Goal: Task Accomplishment & Management: Complete application form

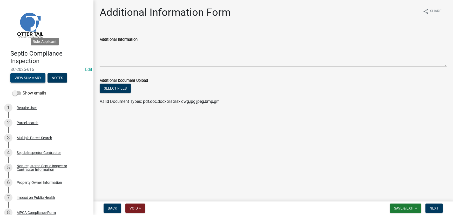
scroll to position [67, 0]
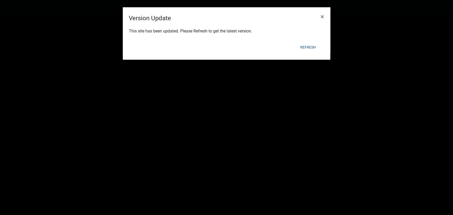
click at [309, 39] on div "This site has been updated. Please Refresh to get the latest version." at bounding box center [227, 32] width 208 height 18
click at [307, 49] on button "Refresh" at bounding box center [308, 47] width 24 height 9
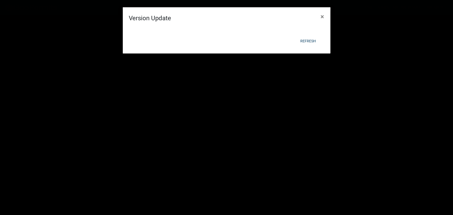
click at [307, 42] on form "Version Update × This site has been updated. Please Refresh to get the latest v…" at bounding box center [227, 18] width 208 height 48
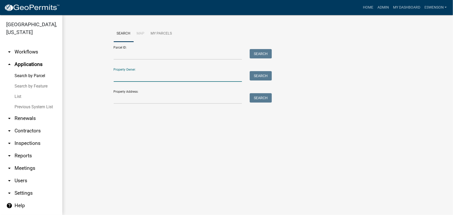
click at [133, 77] on input "Property Owner:" at bounding box center [178, 76] width 129 height 11
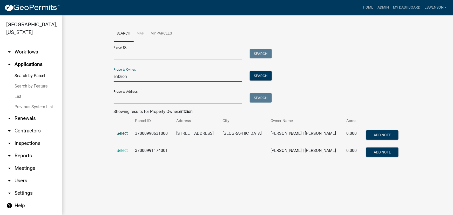
type input "entzion"
click at [121, 134] on span "Select" at bounding box center [122, 133] width 11 height 5
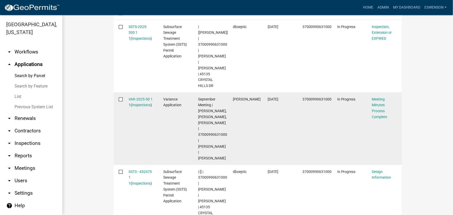
scroll to position [220, 0]
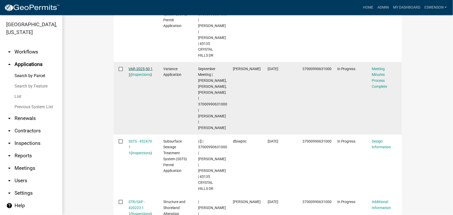
click at [137, 67] on link "VAR-2025-50 1 1" at bounding box center [141, 72] width 24 height 10
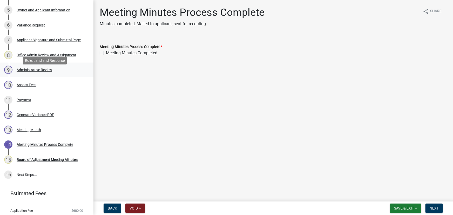
scroll to position [142, 0]
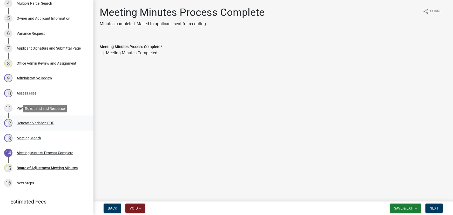
click at [38, 121] on div "Generate Variance PDF" at bounding box center [35, 123] width 37 height 4
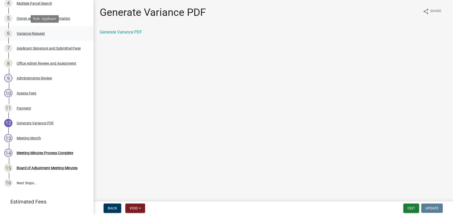
click at [23, 34] on div "Variance Request" at bounding box center [31, 34] width 28 height 4
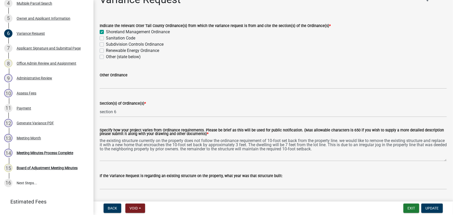
scroll to position [23, 0]
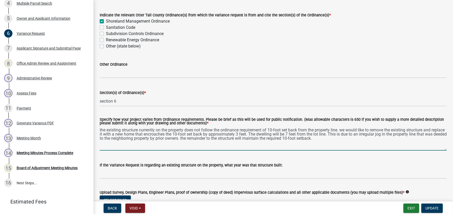
drag, startPoint x: 339, startPoint y: 143, endPoint x: 99, endPoint y: 127, distance: 240.8
click at [99, 127] on div "Specify how your project varies from Ordinance requirements. Please be brief as…" at bounding box center [273, 131] width 355 height 40
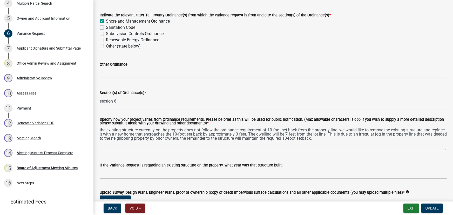
click at [404, 29] on div "Sanitation Code" at bounding box center [273, 27] width 347 height 6
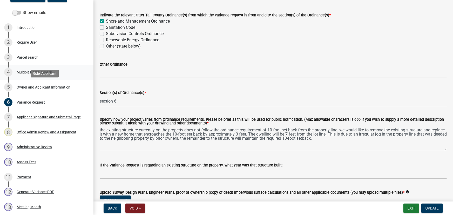
scroll to position [71, 0]
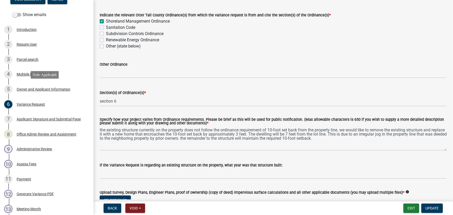
click at [37, 88] on div "Owner and Applicant Information" at bounding box center [44, 90] width 54 height 4
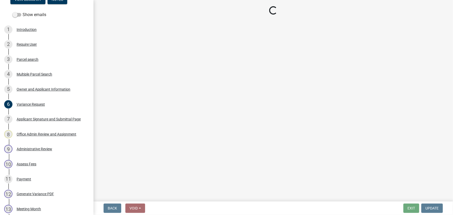
select select "a9501255-29ee-4814-aaa7-19d9ce2059db"
select select "679accf3-3c3f-4c17-89be-d7005bde4cfb"
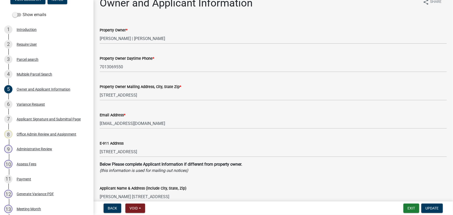
scroll to position [47, 0]
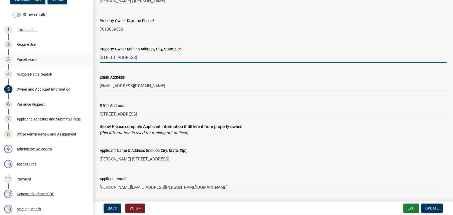
drag, startPoint x: 145, startPoint y: 56, endPoint x: 82, endPoint y: 54, distance: 63.4
click at [82, 54] on div "Variance Application VAR-2025-50 Edit View Summary Notes Show emails 1 Introduc…" at bounding box center [226, 107] width 453 height 215
drag, startPoint x: 130, startPoint y: 58, endPoint x: 119, endPoint y: 57, distance: 10.9
click at [119, 57] on input "45135 crystal hills drive" at bounding box center [273, 57] width 347 height 11
click at [115, 59] on input "45135 crystal hills drive" at bounding box center [273, 57] width 347 height 11
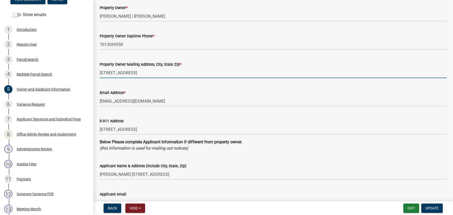
scroll to position [23, 0]
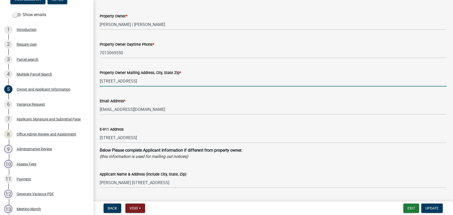
click at [129, 83] on input "45135 Crystal hills drive" at bounding box center [273, 81] width 347 height 11
click at [157, 83] on input "45135 Crystal Hills Drive" at bounding box center [273, 81] width 347 height 11
drag, startPoint x: 216, startPoint y: 85, endPoint x: 46, endPoint y: 83, distance: 169.1
click at [46, 83] on div "Variance Application VAR-2025-50 Edit View Summary Notes Show emails 1 Introduc…" at bounding box center [226, 107] width 453 height 215
type input "45135 Crystal Hills Drive., Pelican Rapids MN 56572"
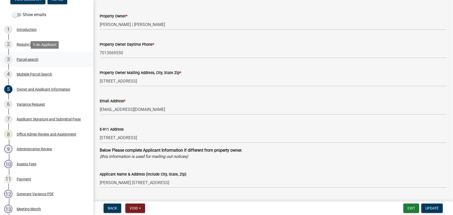
click at [21, 54] on link "3 Parcel search" at bounding box center [47, 59] width 94 height 15
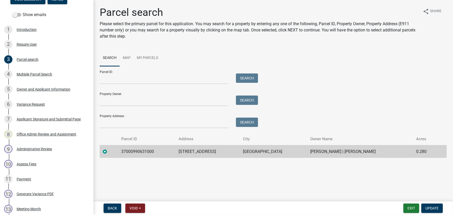
click at [128, 154] on td "37000990631000" at bounding box center [147, 151] width 58 height 13
copy td "37000990631000"
click at [42, 89] on div "Owner and Applicant Information" at bounding box center [44, 90] width 54 height 4
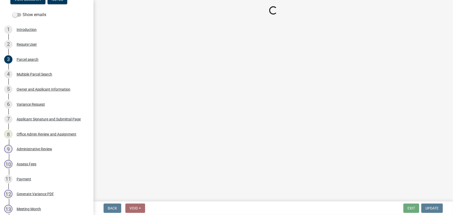
select select "a9501255-29ee-4814-aaa7-19d9ce2059db"
select select "679accf3-3c3f-4c17-89be-d7005bde4cfb"
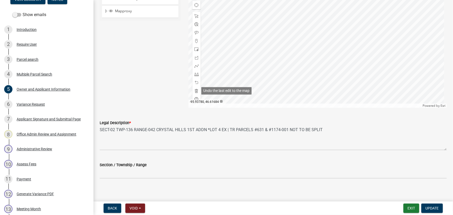
scroll to position [496, 0]
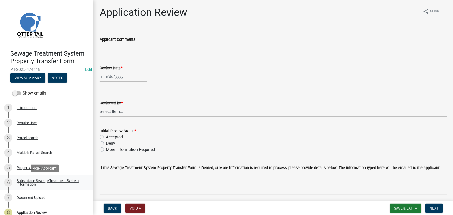
click at [41, 180] on div "Subsurface Sewage Treatment System Information" at bounding box center [51, 182] width 69 height 7
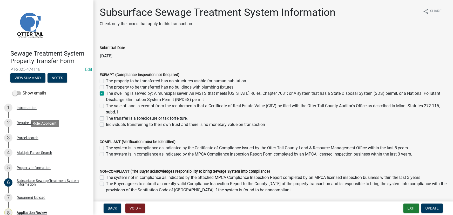
click at [39, 140] on div "3 Parcel search" at bounding box center [44, 138] width 81 height 8
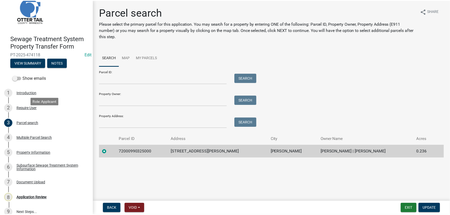
scroll to position [22, 0]
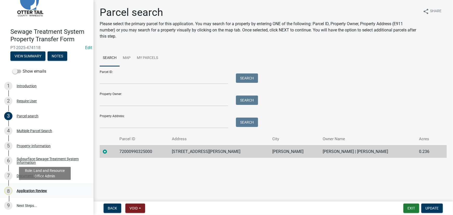
click at [23, 194] on div "8 Application Review" at bounding box center [44, 191] width 81 height 8
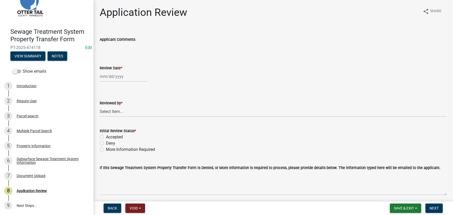
select select "9"
select select "2025"
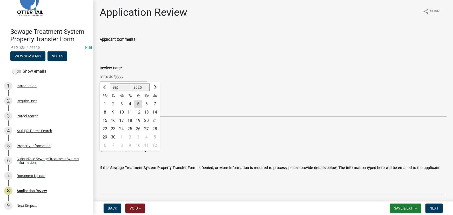
click at [124, 79] on div "Jan Feb Mar Apr May Jun Jul Aug Sep Oct Nov Dec 1525 1526 1527 1528 1529 1530 1…" at bounding box center [124, 76] width 48 height 11
click at [139, 105] on div "5" at bounding box center [138, 104] width 8 height 8
type input "09/05/2025"
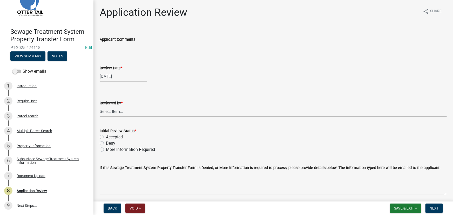
click at [137, 111] on select "Select Item... Alexis Newark Amy Busko Andrea Perales Brittany Tollefson Christ…" at bounding box center [273, 111] width 347 height 11
click at [100, 106] on select "Select Item... Alexis Newark Amy Busko Andrea Perales Brittany Tollefson Christ…" at bounding box center [273, 111] width 347 height 11
select select "190fd4c8-42ef-492b-a4a0-a0213555944c"
click at [121, 137] on label "Accepted" at bounding box center [114, 137] width 17 height 6
click at [109, 137] on input "Accepted" at bounding box center [107, 135] width 3 height 3
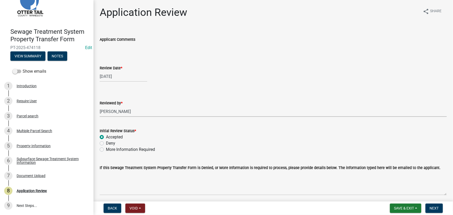
radio input "true"
click at [439, 210] on button "Next" at bounding box center [434, 208] width 17 height 9
